Goal: Task Accomplishment & Management: Manage account settings

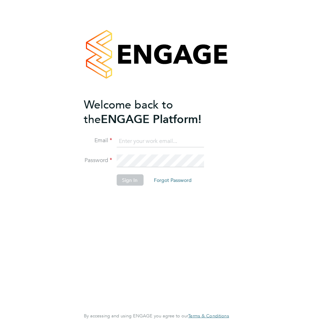
type input "accounts@tik-box.com"
click at [115, 202] on div "Welcome back to the ENGAGE Platform! Email accounts@tik-box.com Password Sign I…" at bounding box center [153, 201] width 138 height 209
click at [131, 180] on button "Sign In" at bounding box center [130, 179] width 27 height 11
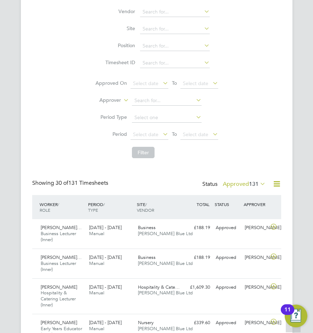
click at [259, 183] on icon at bounding box center [259, 183] width 0 height 10
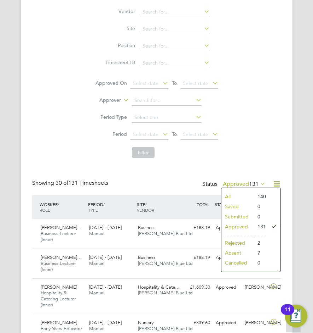
click at [249, 243] on li "Rejected" at bounding box center [238, 243] width 33 height 10
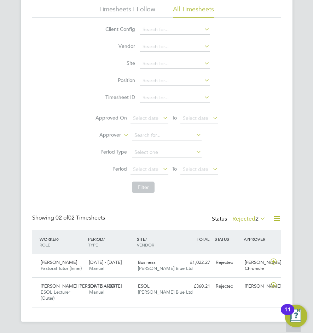
click at [259, 219] on icon at bounding box center [259, 218] width 0 height 10
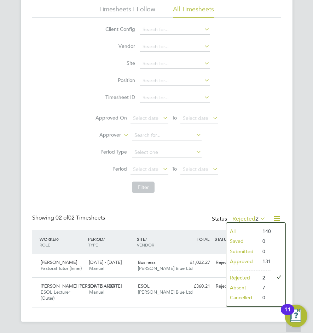
click at [248, 260] on li "Approved" at bounding box center [243, 261] width 33 height 10
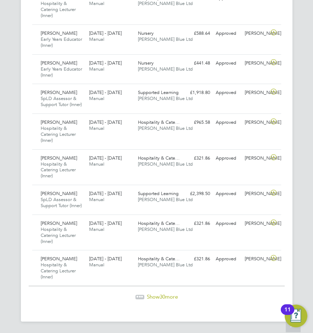
click at [158, 296] on span "Show 30 more" at bounding box center [162, 296] width 31 height 7
